Goal: Submit feedback/report problem: Submit feedback/report problem

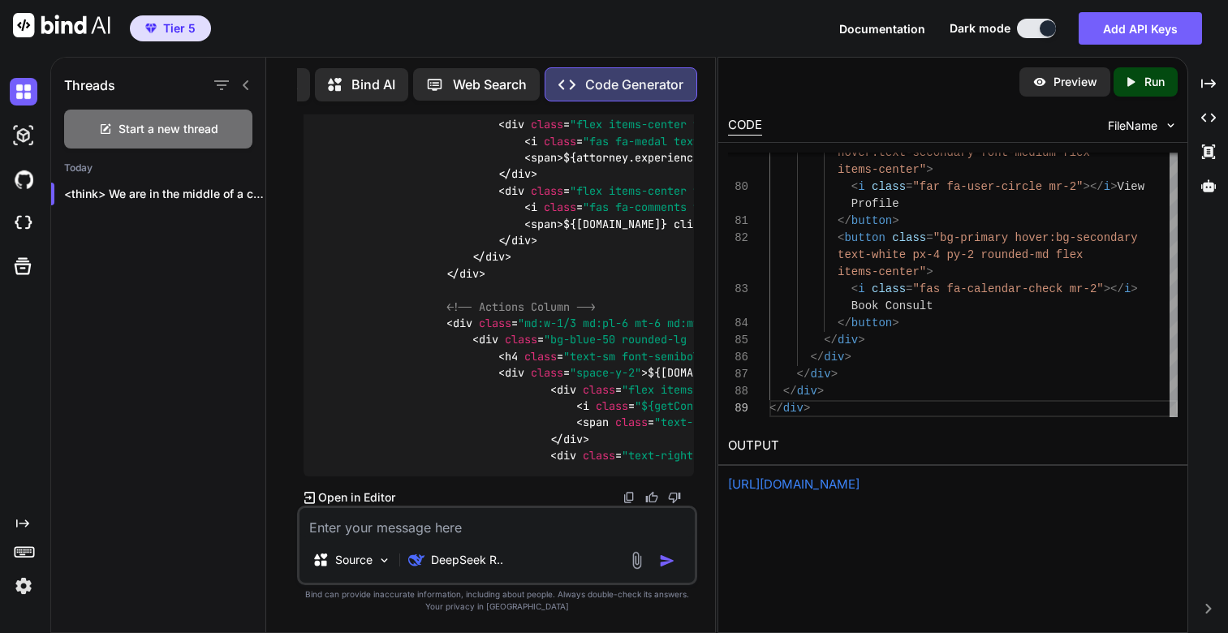
scroll to position [30267, 0]
type textarea "(option.type)}</span> </div> <div class="text-right">"
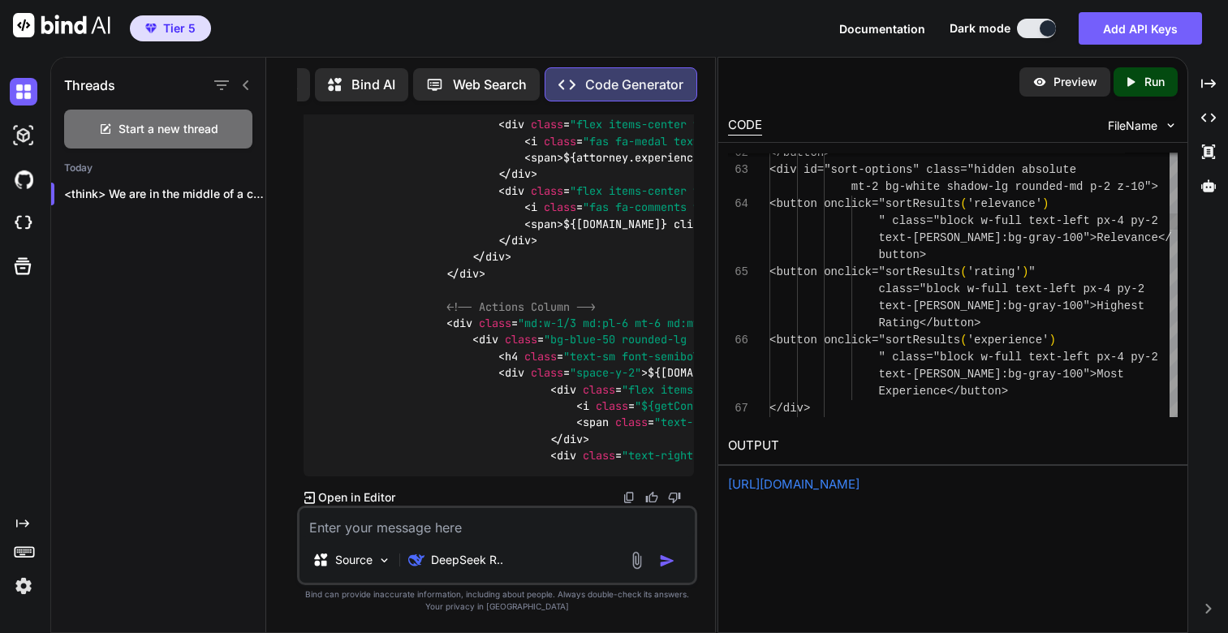
scroll to position [68, 0]
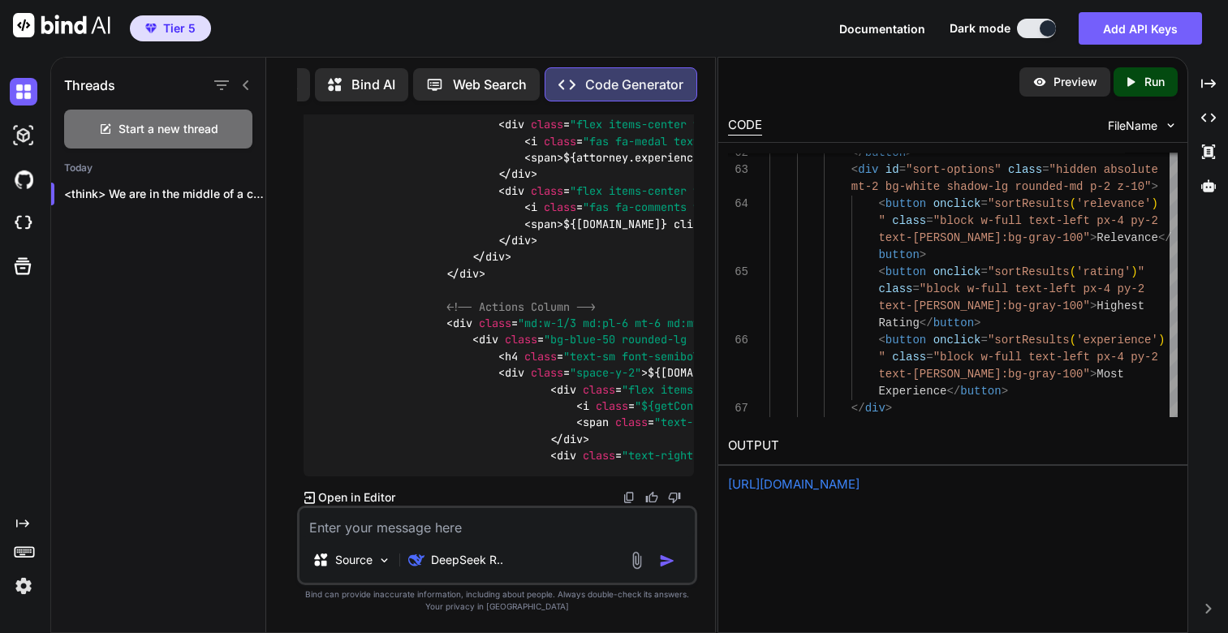
click at [1153, 87] on p "Run" at bounding box center [1154, 82] width 20 height 16
click at [806, 485] on link "[URL][DOMAIN_NAME]" at bounding box center [793, 483] width 131 height 15
click at [405, 541] on div "Source DeepSeek R.." at bounding box center [497, 545] width 400 height 80
click at [377, 530] on textarea at bounding box center [496, 522] width 395 height 29
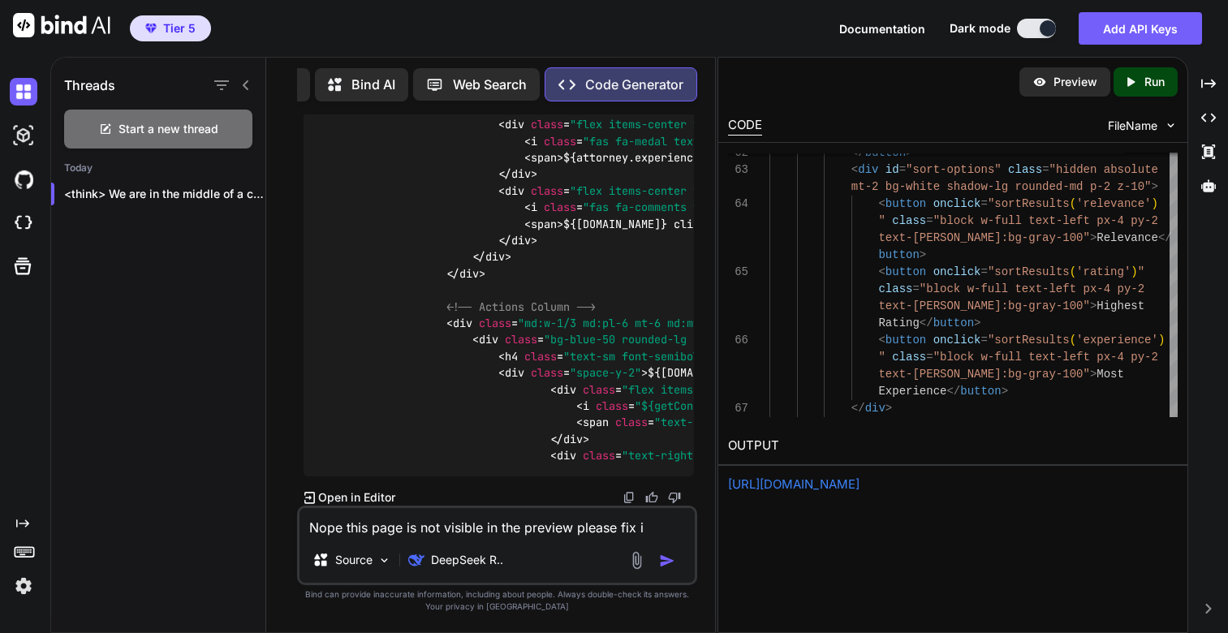
type textarea "Nope this page is not visible in the preview please fix it"
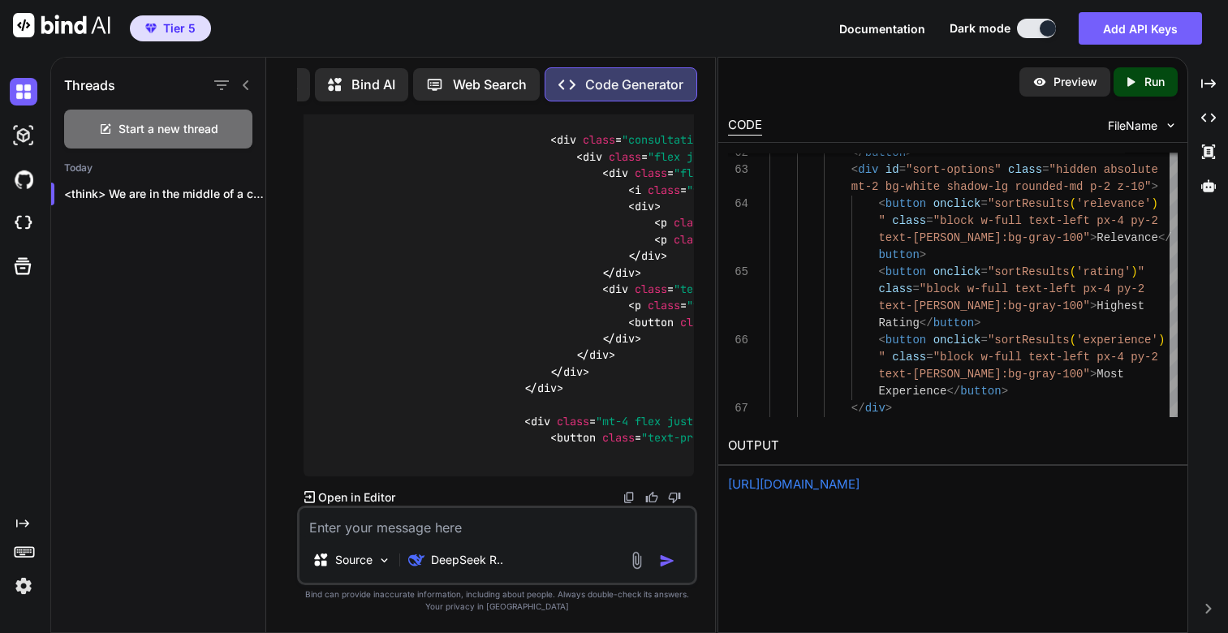
scroll to position [39720, 0]
click at [1144, 80] on p "Run" at bounding box center [1154, 82] width 20 height 16
click at [821, 484] on link "[URL][DOMAIN_NAME]" at bounding box center [793, 483] width 131 height 15
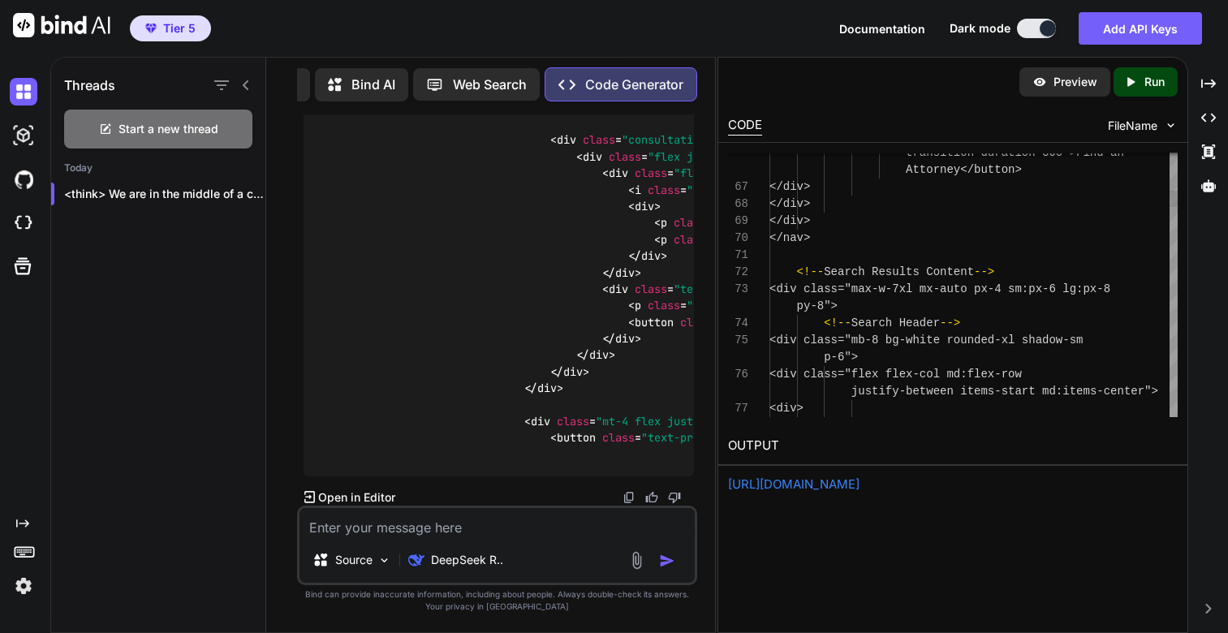
scroll to position [50, 0]
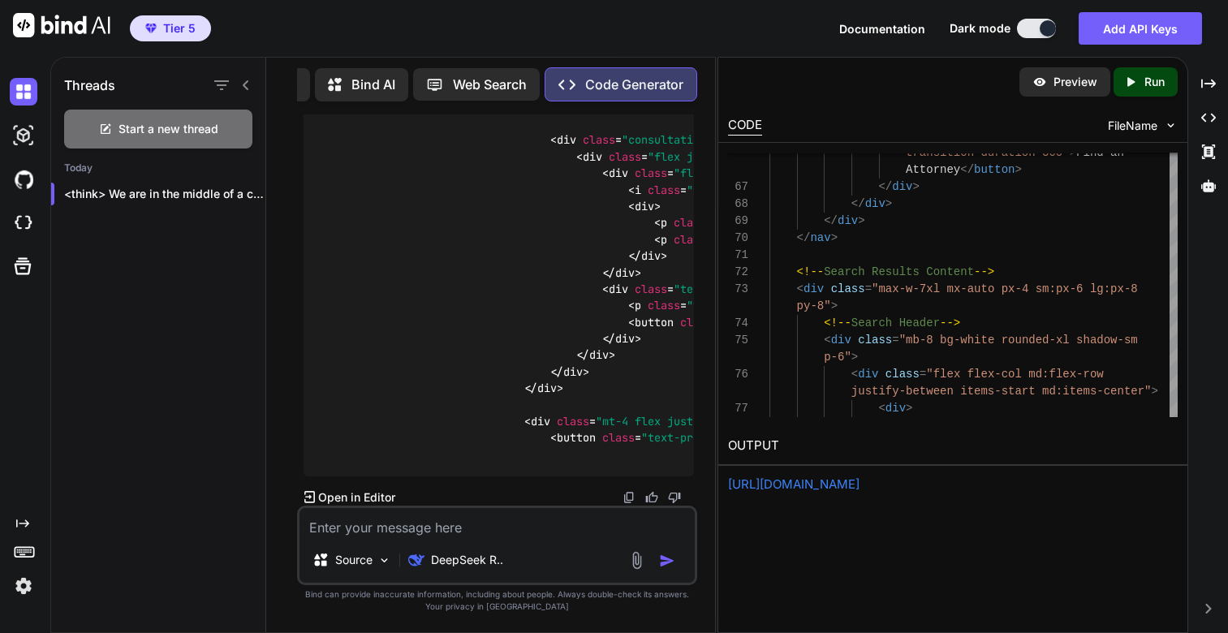
click at [1156, 88] on p "Run" at bounding box center [1154, 82] width 20 height 16
click at [829, 480] on link "[URL][DOMAIN_NAME]" at bounding box center [793, 483] width 131 height 15
click at [422, 527] on textarea at bounding box center [496, 522] width 395 height 29
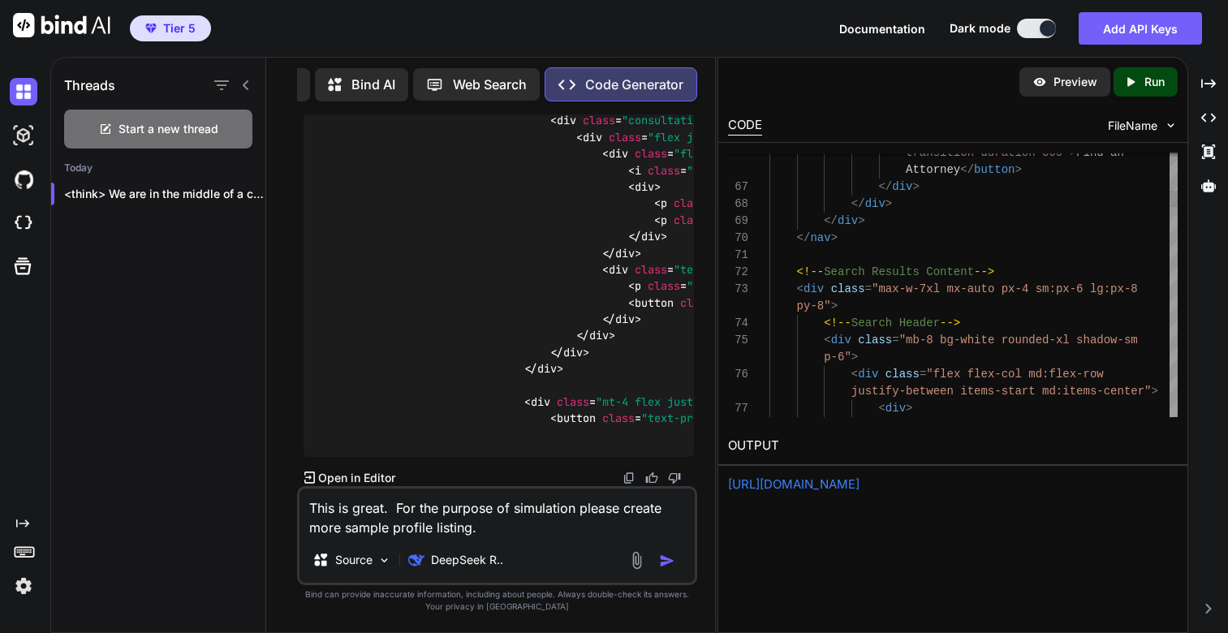
type textarea "This is great. For the purpose of simulation please create more sample profile …"
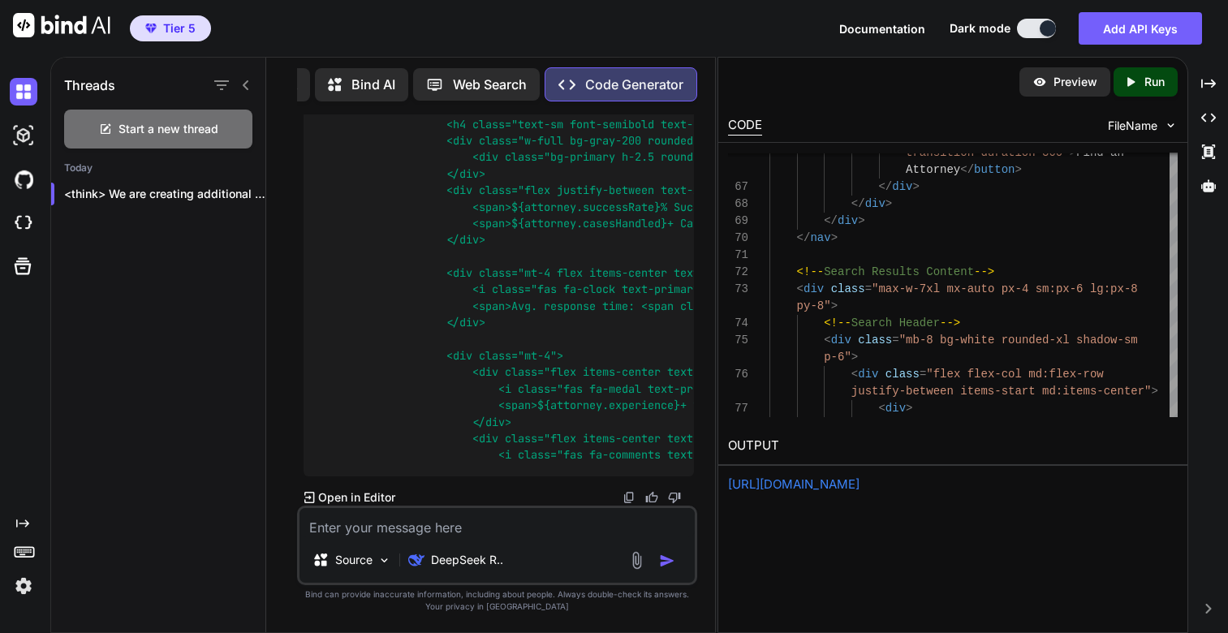
scroll to position [40172, 0]
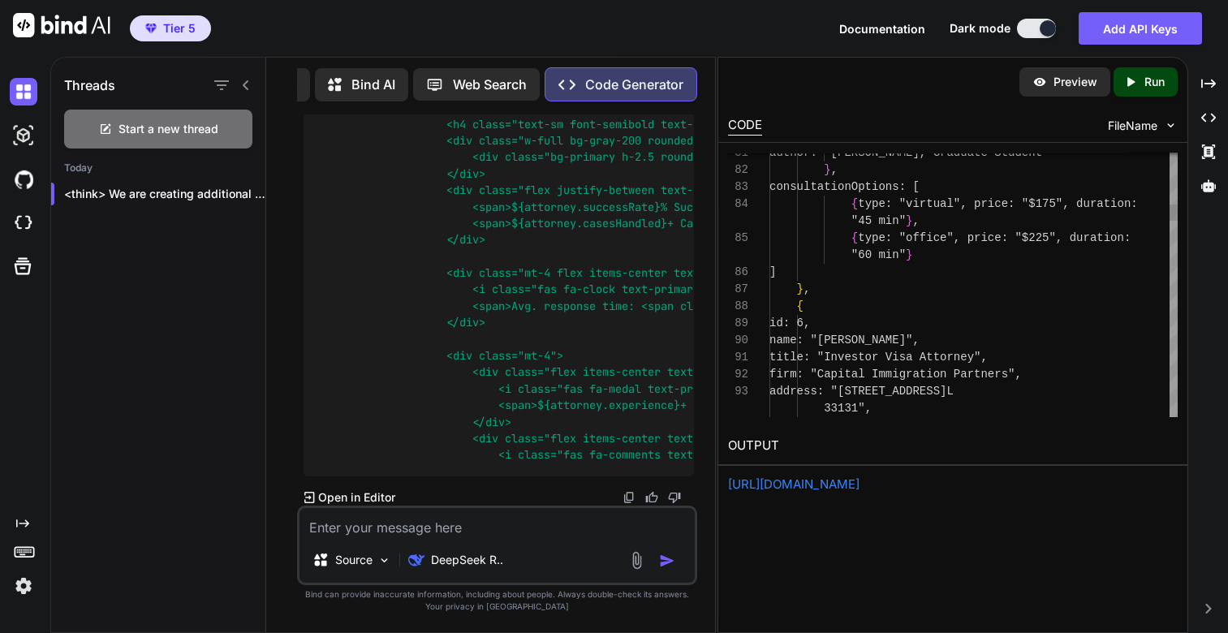
scroll to position [68, 0]
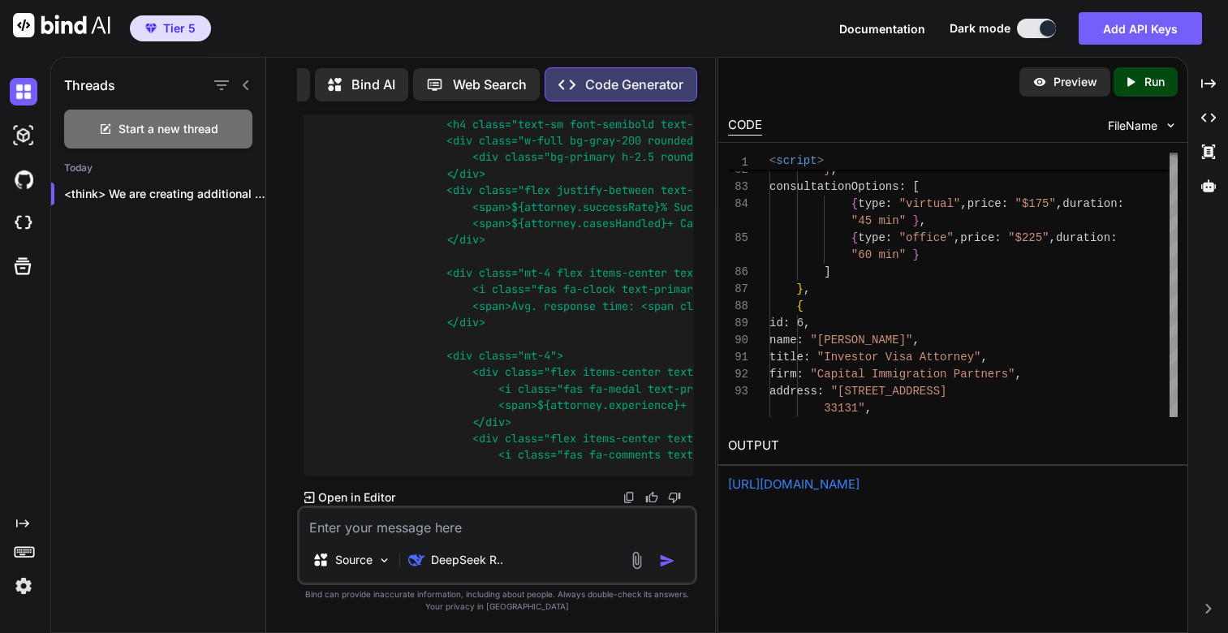
click at [1144, 74] on p "Run" at bounding box center [1154, 82] width 20 height 16
click at [828, 483] on link "[URL][DOMAIN_NAME]" at bounding box center [793, 483] width 131 height 15
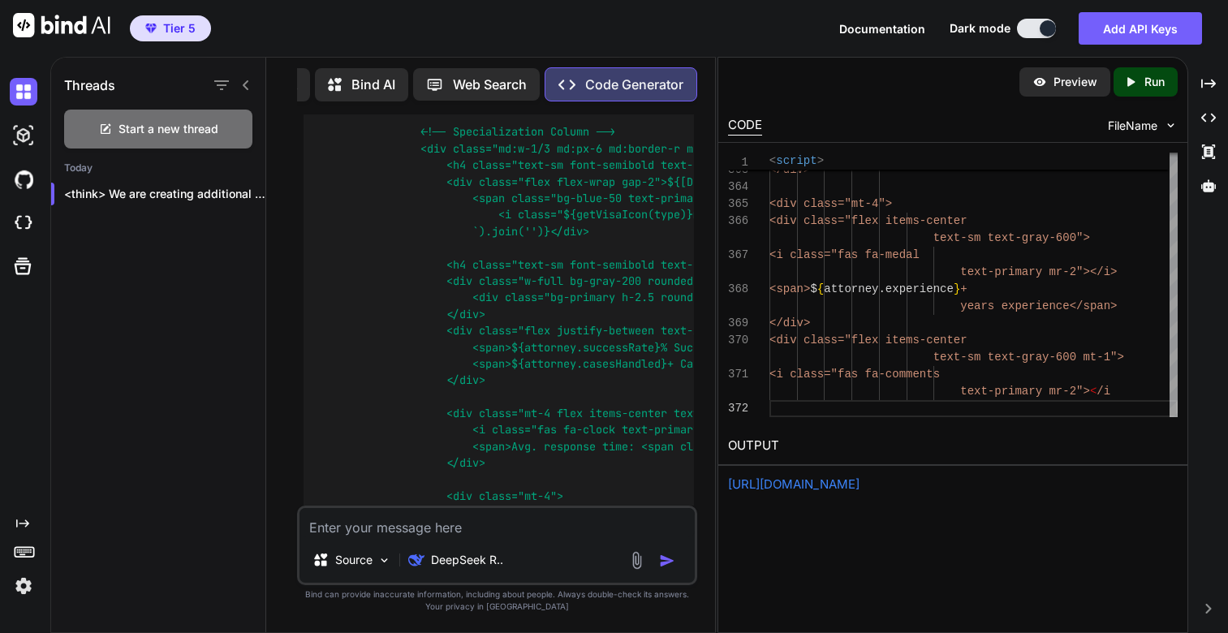
scroll to position [34730, 0]
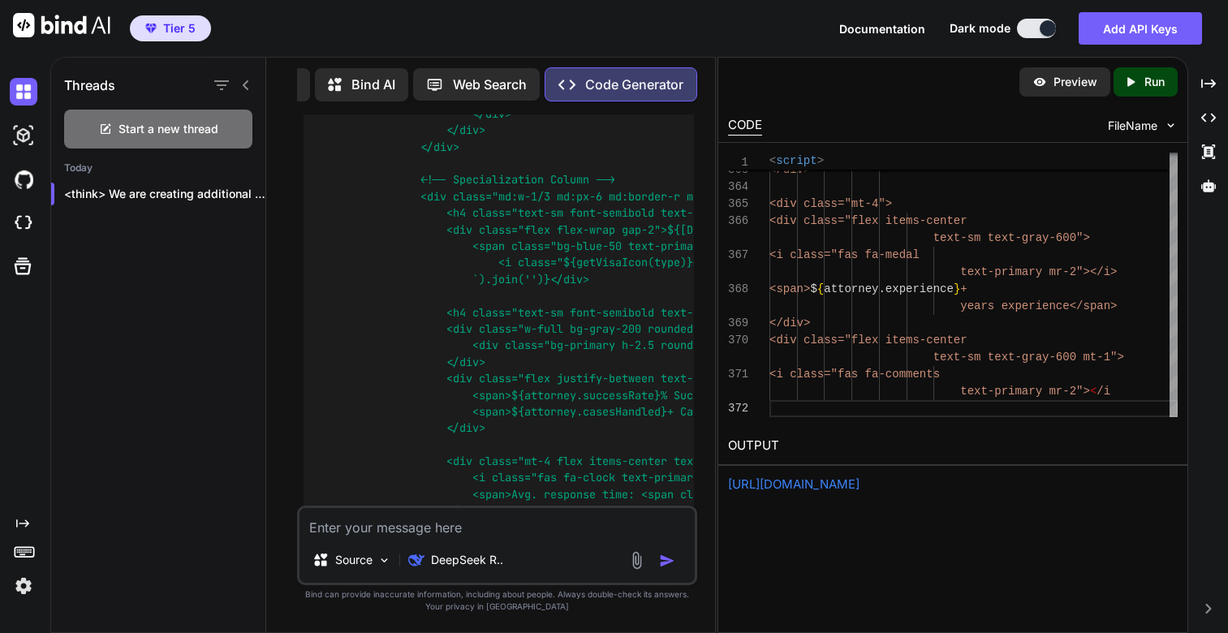
drag, startPoint x: 303, startPoint y: 247, endPoint x: 651, endPoint y: 253, distance: 347.3
copy p "Nope this page is not visible in the preview please fix it"
click at [501, 528] on textarea at bounding box center [496, 522] width 395 height 29
paste textarea "Nope this page is not visible in the preview please fix it"
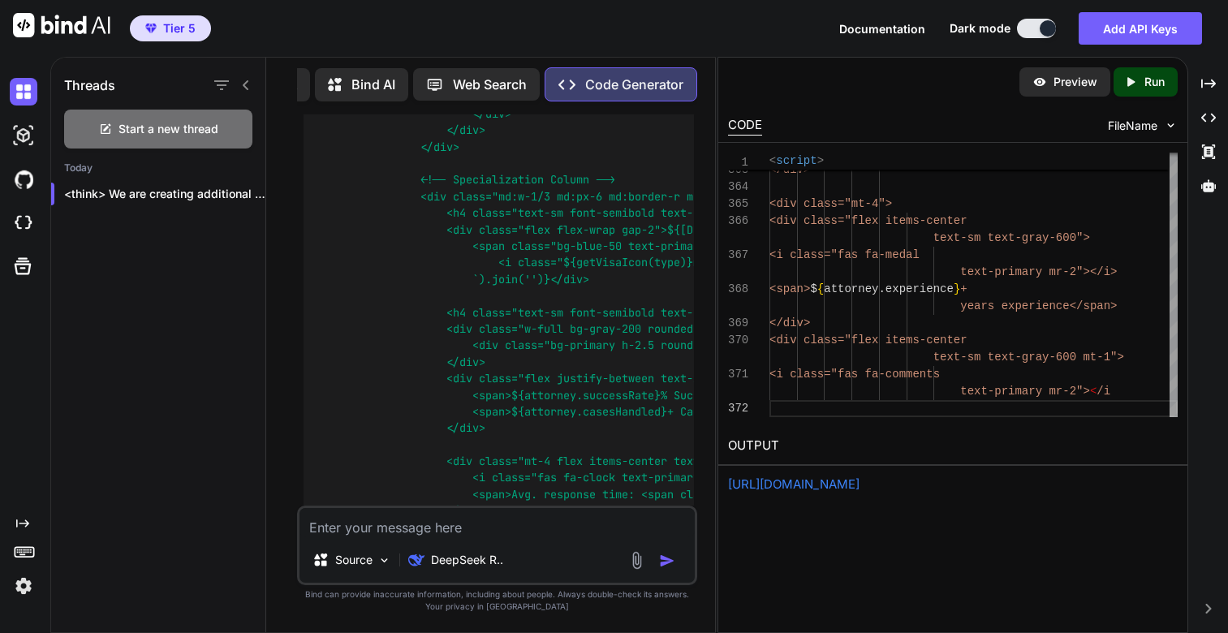
type textarea "Nope this page is not visible in the preview please fix it"
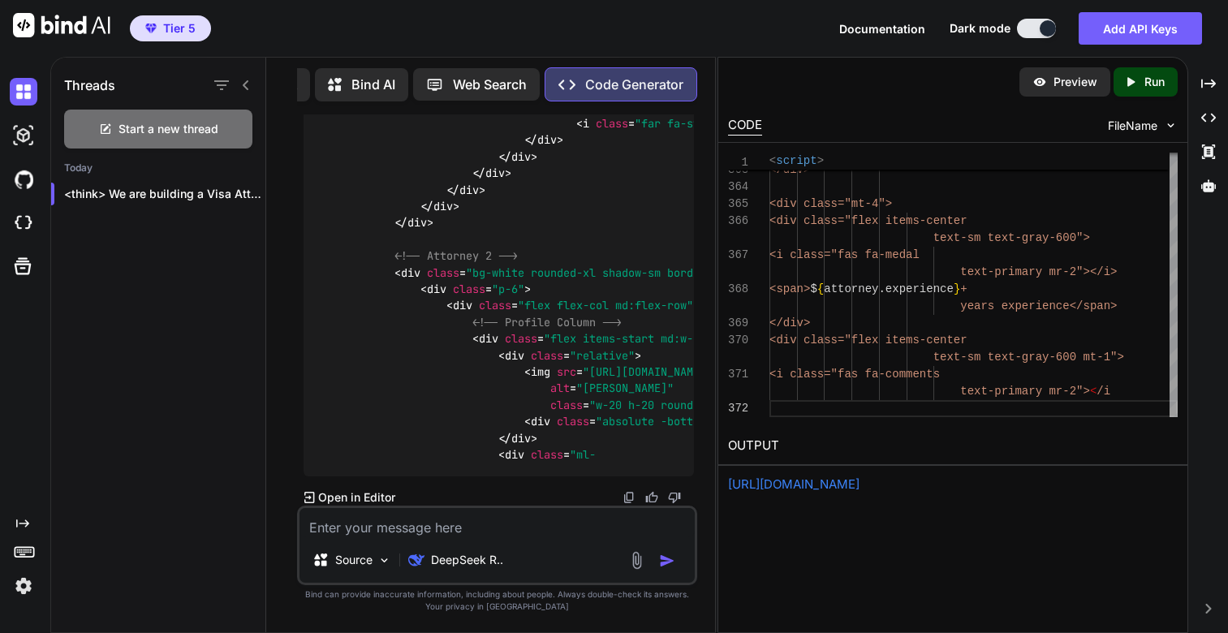
scroll to position [46519, 0]
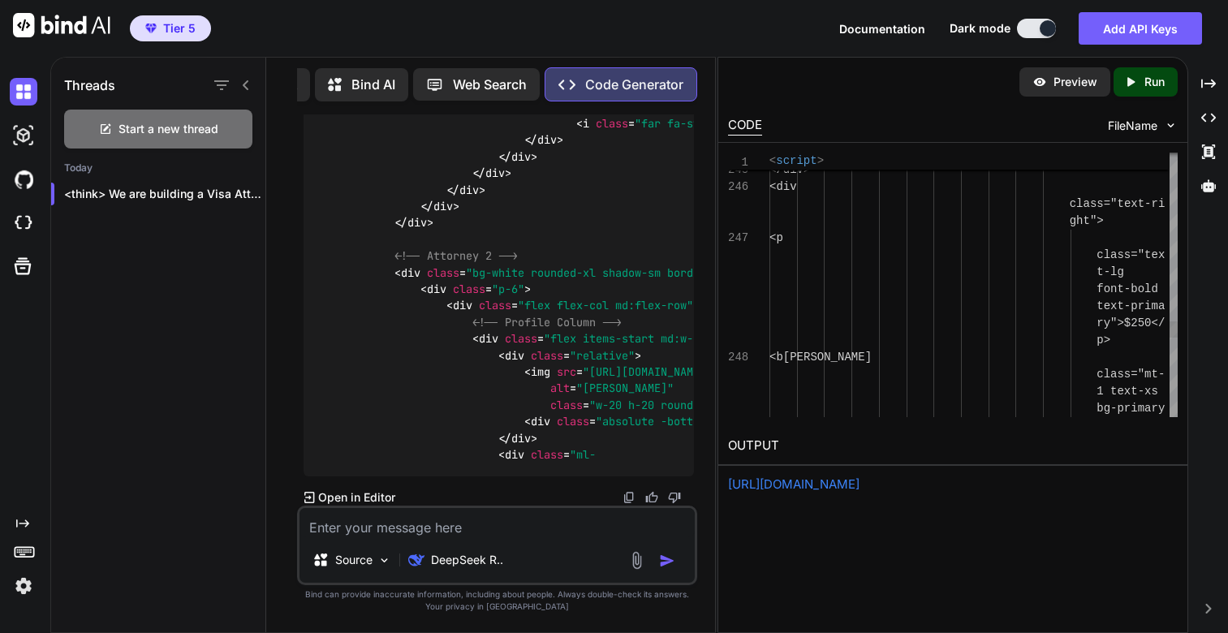
scroll to position [0, 0]
click at [1158, 75] on p "Run" at bounding box center [1154, 82] width 20 height 16
click at [799, 480] on link "[URL][DOMAIN_NAME]" at bounding box center [793, 483] width 131 height 15
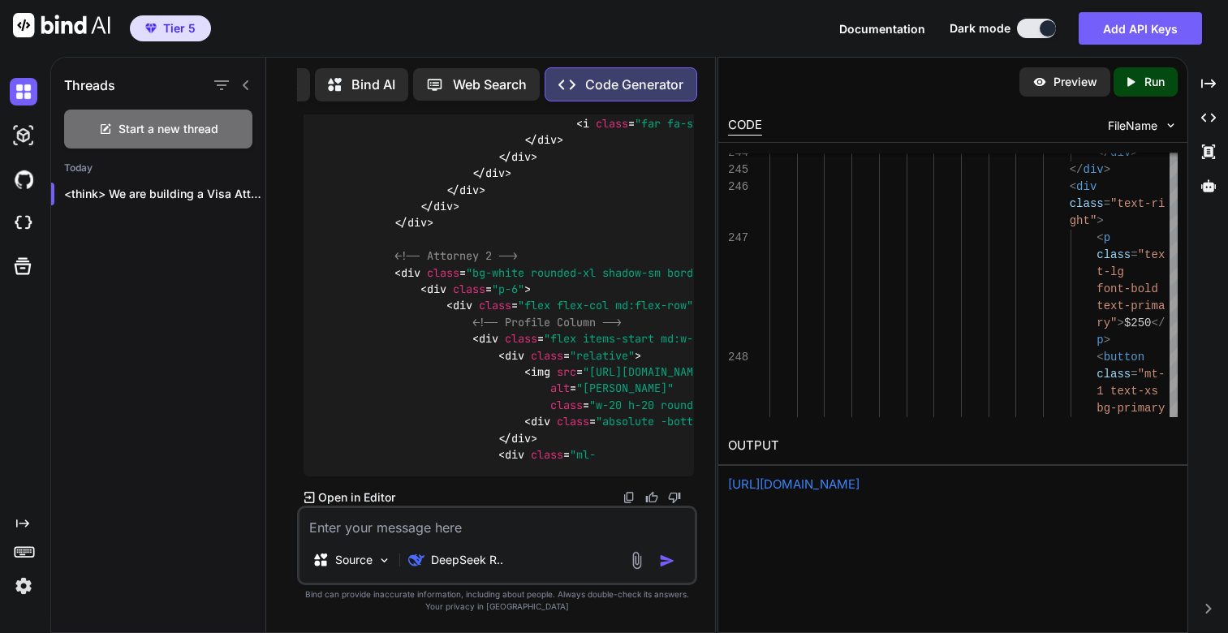
scroll to position [46522, 0]
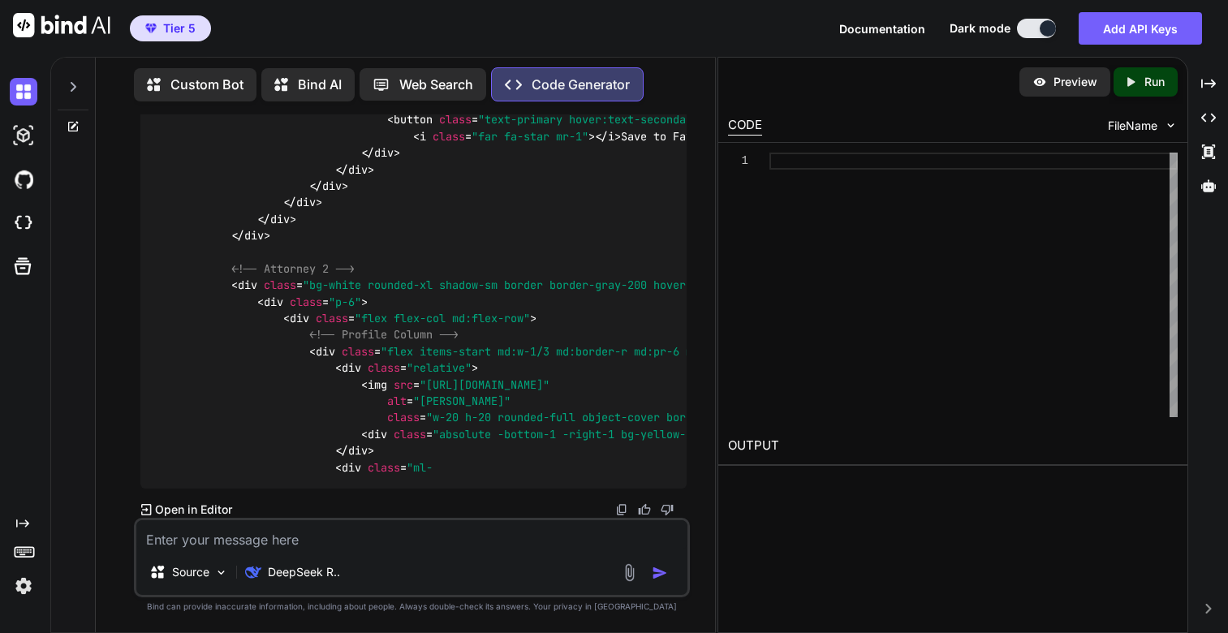
scroll to position [19463, 0]
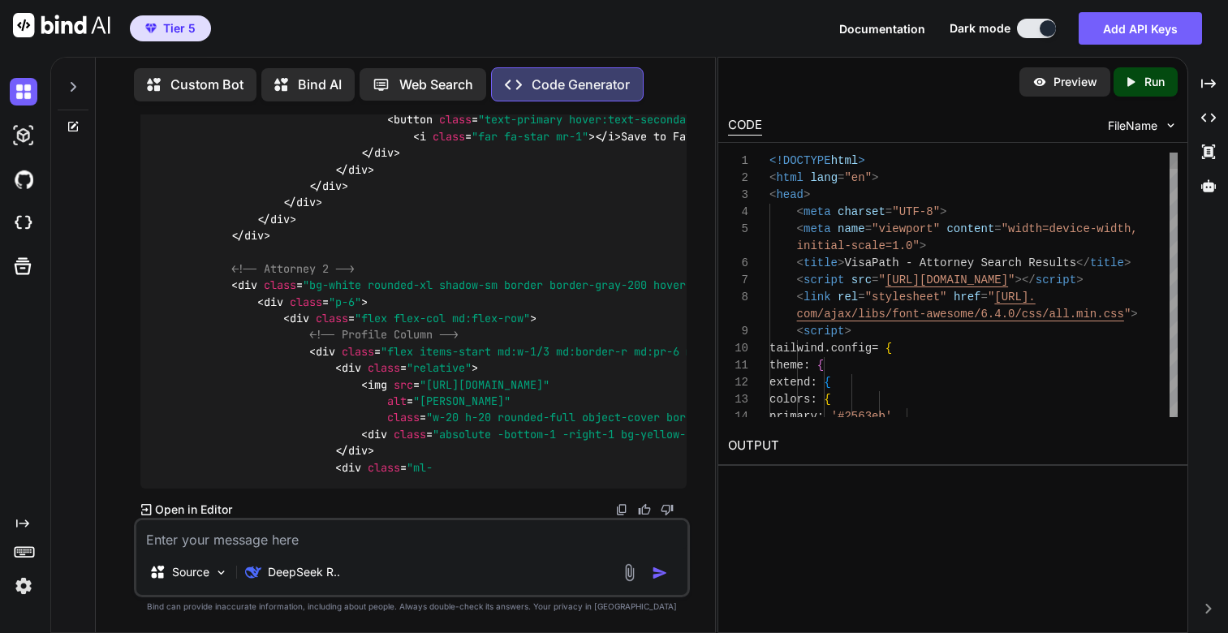
type textarea "x"
click at [1134, 81] on icon "Created with Pixso." at bounding box center [1130, 82] width 15 height 15
click at [804, 495] on div "Preview Created with Pixso. Run CODE FileName 1 2 3 4 5 6 7 8 9 10 11 12 13 14 …" at bounding box center [952, 345] width 471 height 576
click at [816, 482] on link "https://app.onecompiler.com/43u2ht574_43u3zq2hx" at bounding box center [793, 483] width 131 height 15
